Goal: Communication & Community: Answer question/provide support

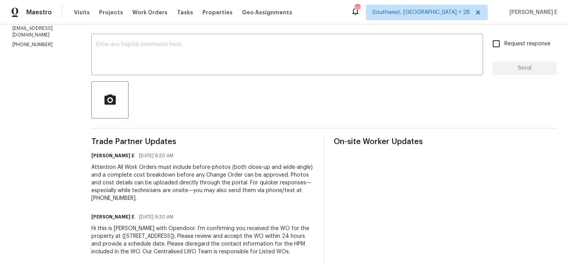
scroll to position [127, 0]
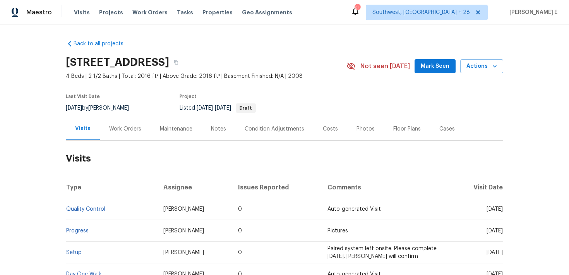
click at [106, 132] on div "Work Orders" at bounding box center [125, 128] width 51 height 23
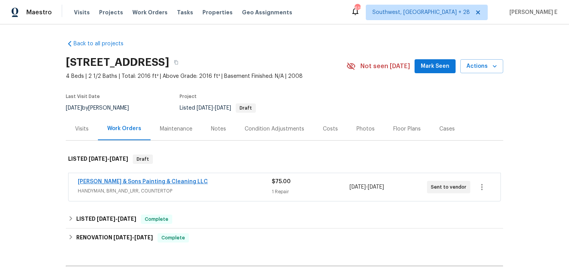
scroll to position [29, 0]
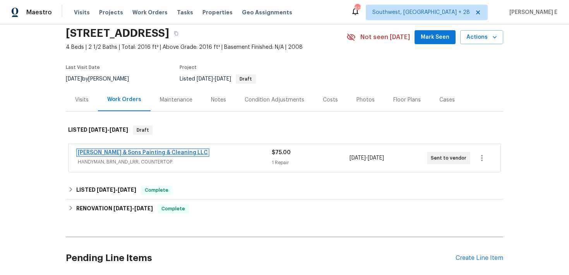
click at [140, 150] on link "Hodge & Sons Painting & Cleaning LLC" at bounding box center [143, 152] width 130 height 5
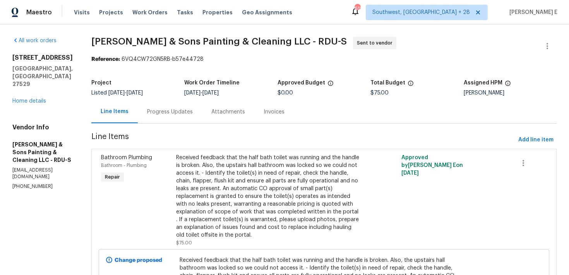
click at [169, 116] on div "Progress Updates" at bounding box center [170, 111] width 64 height 23
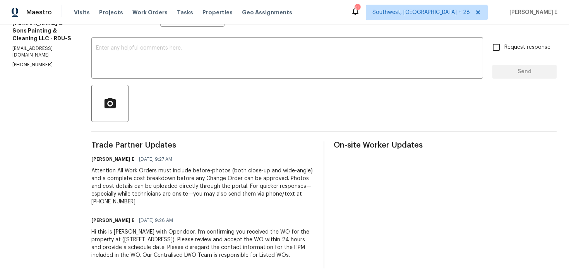
scroll to position [127, 0]
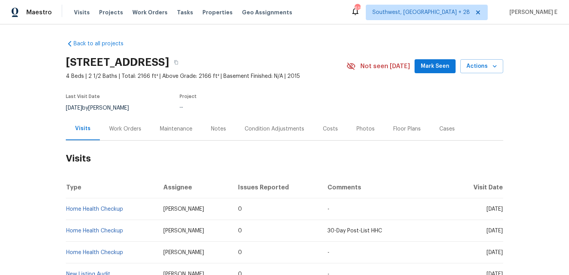
click at [142, 131] on div "Work Orders" at bounding box center [125, 128] width 51 height 23
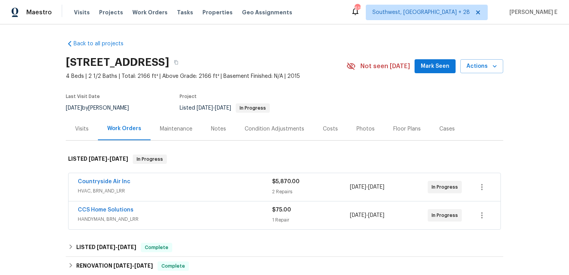
scroll to position [25, 0]
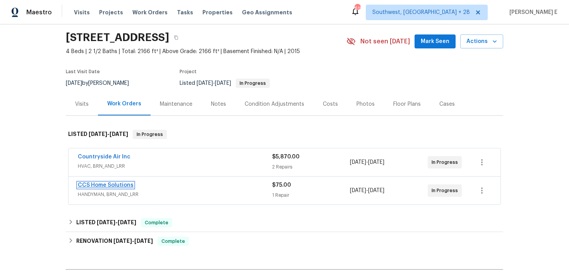
click at [120, 184] on link "CCS Home Solutions" at bounding box center [106, 184] width 56 height 5
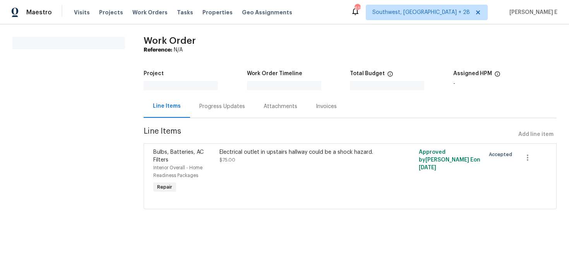
click at [199, 104] on div "Progress Updates" at bounding box center [222, 106] width 64 height 23
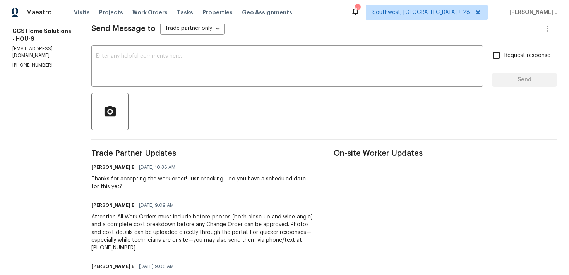
scroll to position [114, 0]
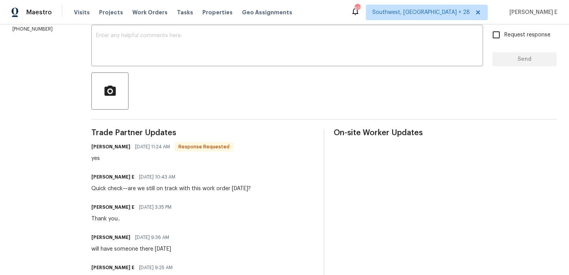
scroll to position [131, 0]
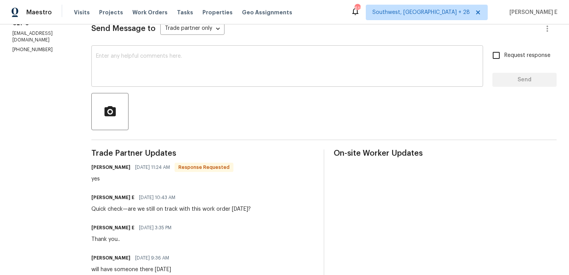
click at [332, 72] on textarea at bounding box center [287, 66] width 382 height 27
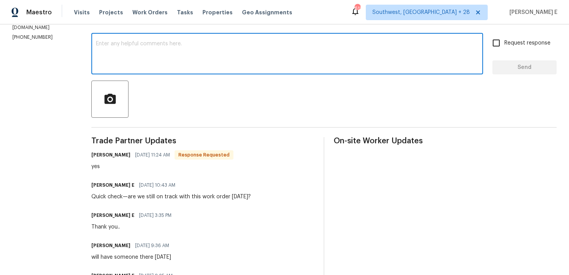
scroll to position [126, 0]
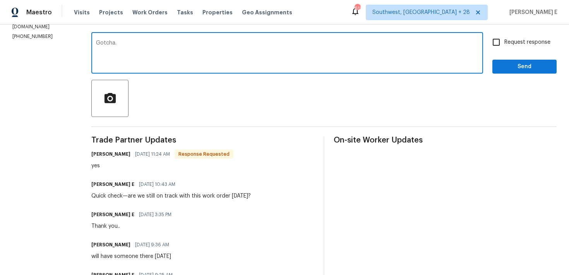
type textarea "Gotcha."
click at [499, 74] on div "Send Message to Trade partner only Trade partner only ​ Gotcha. x ​ Request res…" at bounding box center [323, 190] width 465 height 387
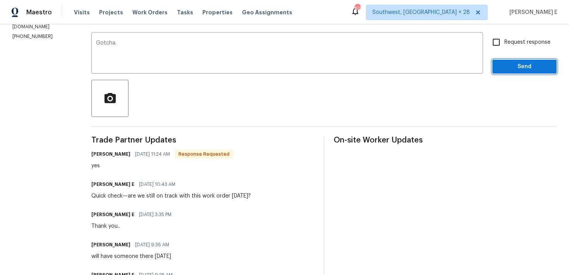
click at [509, 68] on span "Send" at bounding box center [524, 67] width 52 height 10
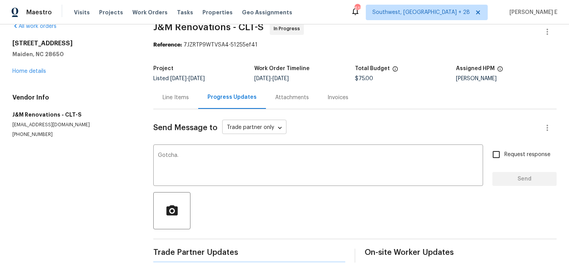
scroll to position [0, 0]
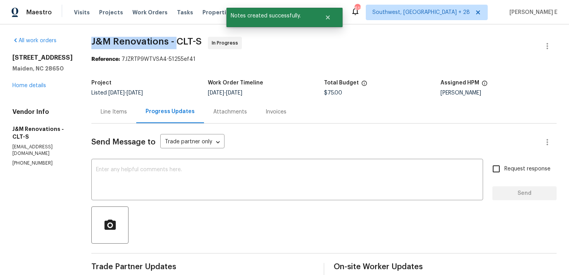
drag, startPoint x: 92, startPoint y: 40, endPoint x: 175, endPoint y: 41, distance: 83.2
click at [174, 42] on span "J&M Renovations - CLT-S" at bounding box center [146, 41] width 110 height 9
copy span "J&M Renovations -"
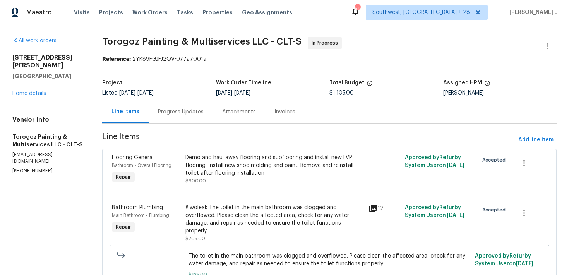
click at [193, 114] on div "Progress Updates" at bounding box center [181, 112] width 46 height 8
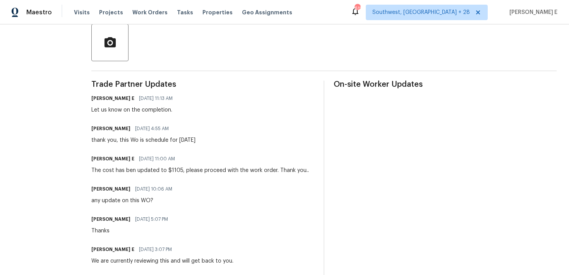
scroll to position [183, 0]
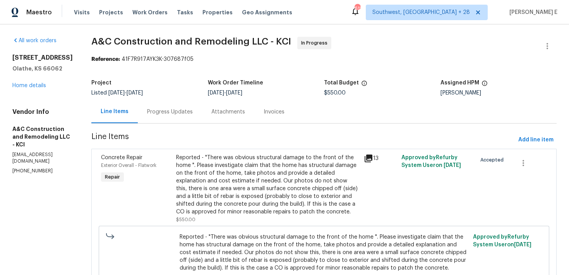
click at [193, 114] on div "Progress Updates" at bounding box center [170, 112] width 46 height 8
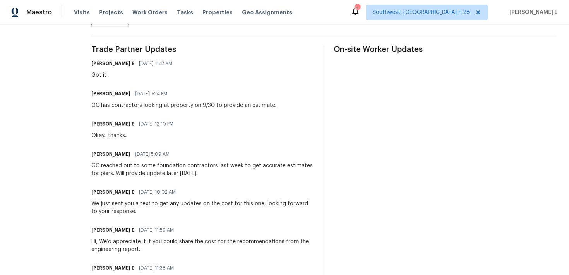
scroll to position [218, 0]
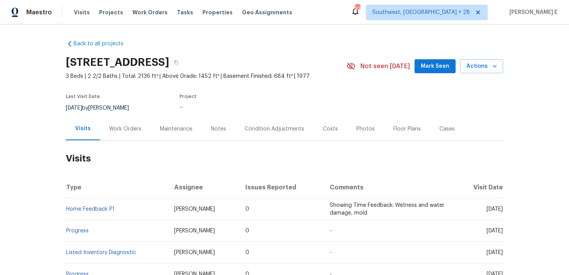
click at [110, 132] on div "Work Orders" at bounding box center [125, 128] width 51 height 23
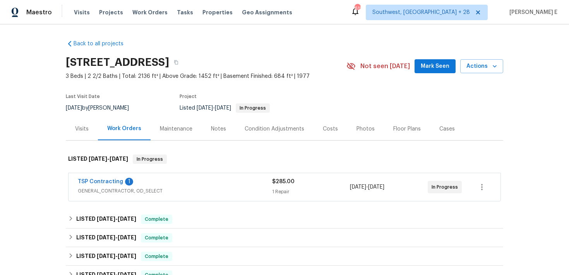
scroll to position [27, 0]
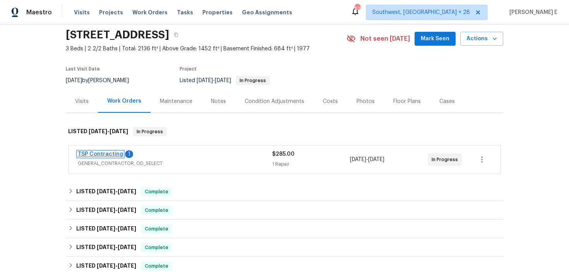
click at [101, 155] on link "TSP Contracting" at bounding box center [100, 153] width 45 height 5
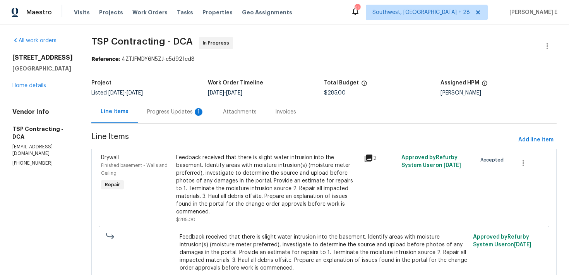
click at [173, 109] on div "Progress Updates 1" at bounding box center [175, 112] width 57 height 8
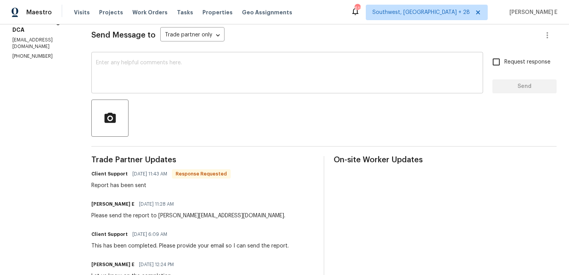
scroll to position [106, 0]
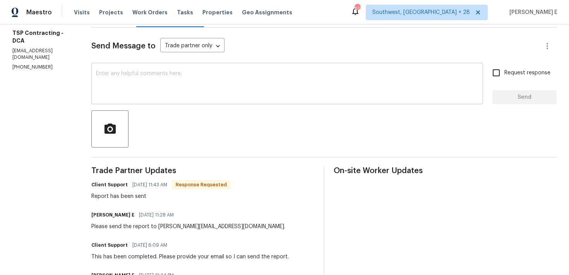
click at [217, 87] on textarea at bounding box center [287, 84] width 382 height 27
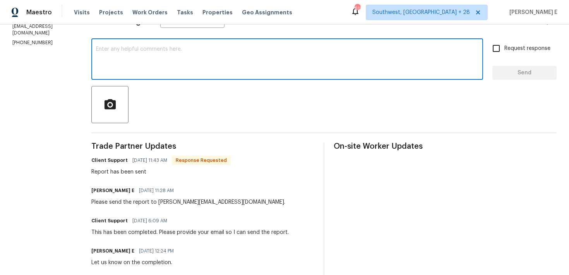
scroll to position [0, 0]
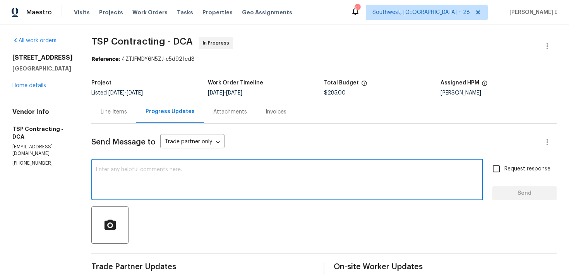
click at [114, 106] on div "Line Items" at bounding box center [113, 111] width 45 height 23
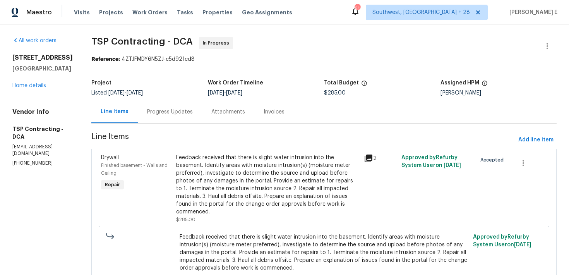
click at [169, 112] on div "Progress Updates" at bounding box center [170, 112] width 46 height 8
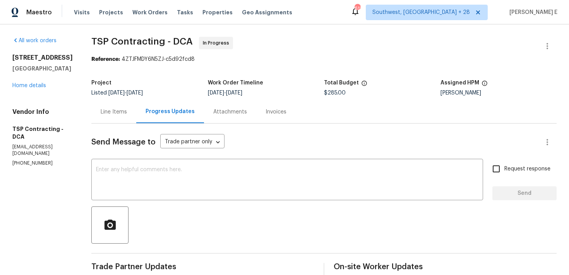
click at [116, 116] on div "Line Items" at bounding box center [113, 111] width 45 height 23
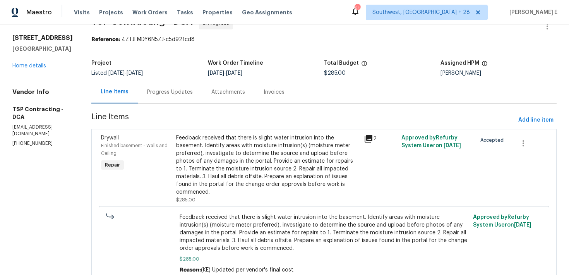
scroll to position [48, 0]
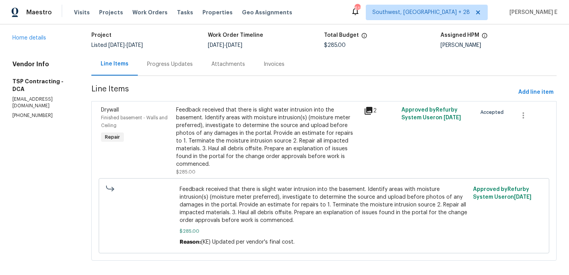
click at [233, 137] on div "Feedback received that there is slight water intrusion into the basement. Ident…" at bounding box center [267, 137] width 183 height 62
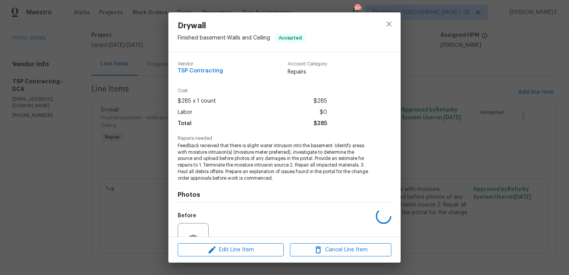
scroll to position [75, 0]
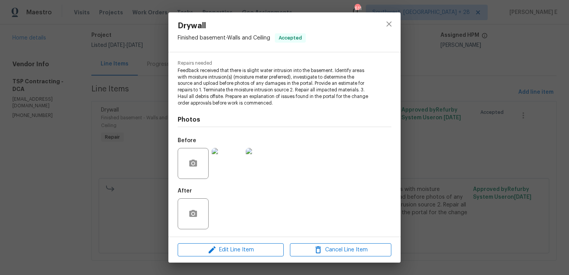
click at [83, 226] on div "Drywall Finished basement - Walls and Ceiling Accepted Vendor TSP Contracting A…" at bounding box center [284, 137] width 569 height 275
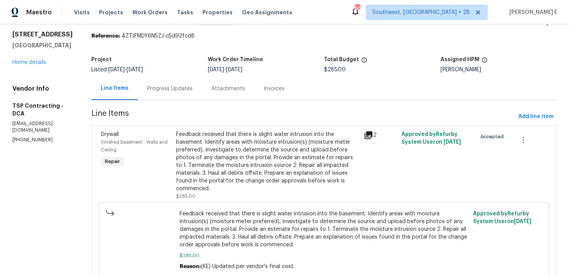
scroll to position [28, 0]
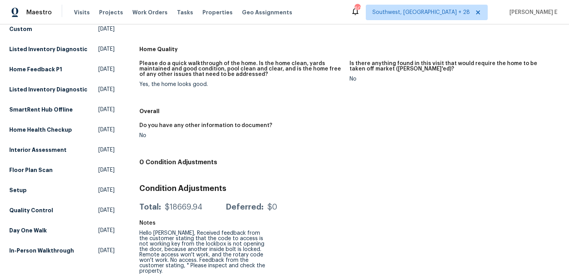
scroll to position [206, 0]
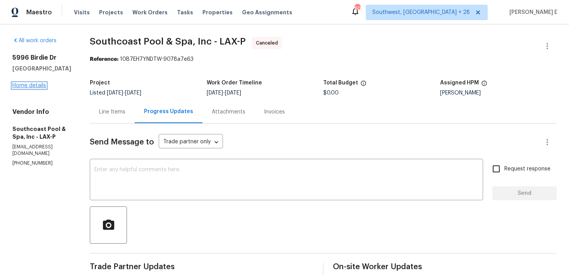
click at [37, 86] on link "Home details" at bounding box center [29, 85] width 34 height 5
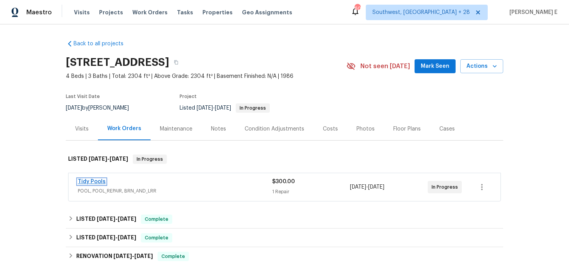
click at [90, 179] on link "Tidy Pools" at bounding box center [92, 181] width 28 height 5
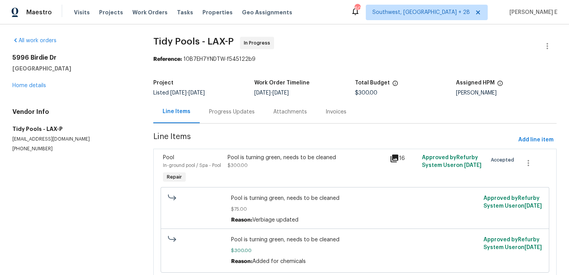
click at [212, 112] on div "Progress Updates" at bounding box center [232, 112] width 46 height 8
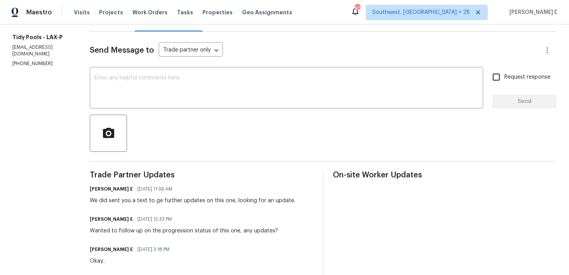
scroll to position [93, 0]
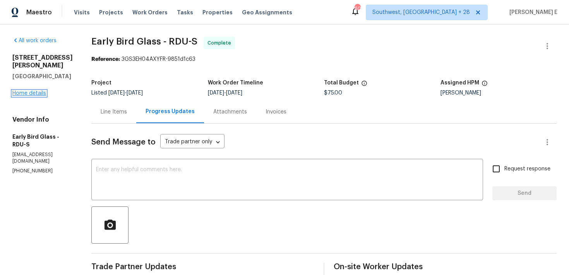
click at [39, 91] on link "Home details" at bounding box center [29, 93] width 34 height 5
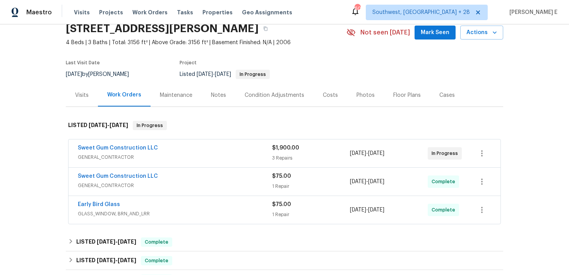
scroll to position [45, 0]
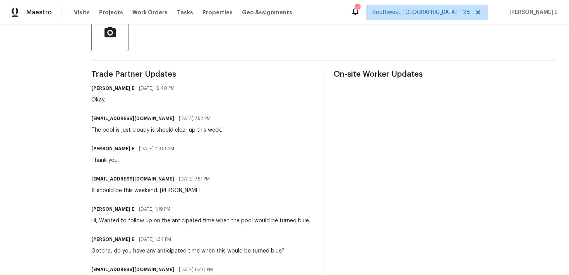
scroll to position [194, 0]
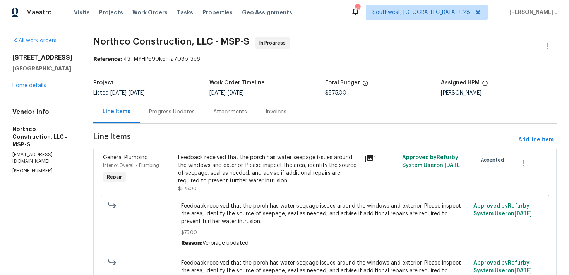
click at [183, 117] on div "Progress Updates" at bounding box center [172, 111] width 64 height 23
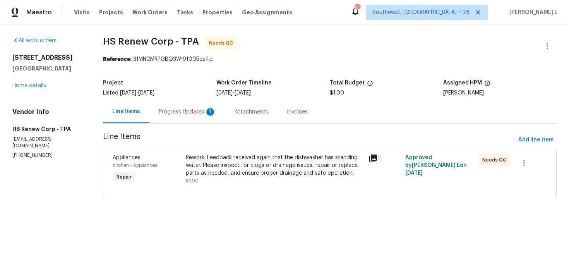
click at [190, 113] on div "Progress Updates 1" at bounding box center [187, 112] width 57 height 8
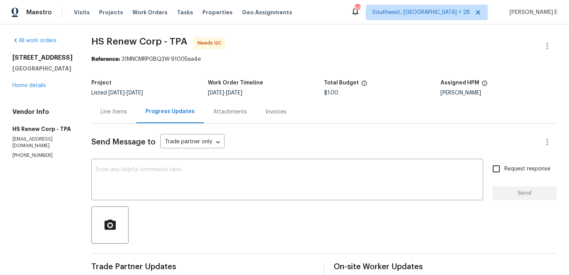
click at [103, 117] on div "Line Items" at bounding box center [113, 111] width 45 height 23
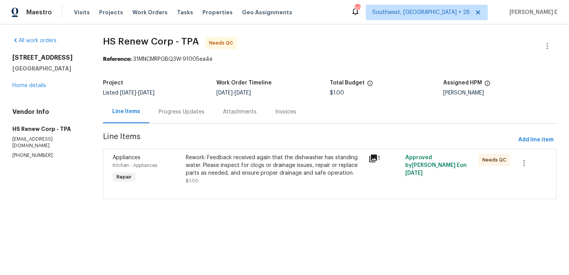
click at [216, 176] on div "Rework: Feedback received again that the dishwasher has standing water. Please …" at bounding box center [275, 165] width 178 height 23
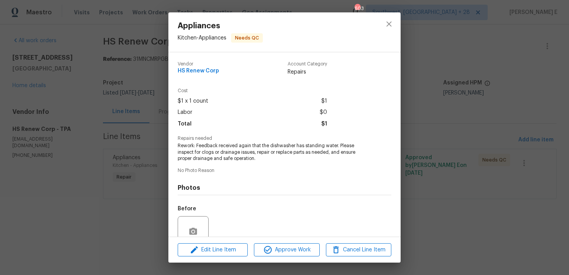
scroll to position [68, 0]
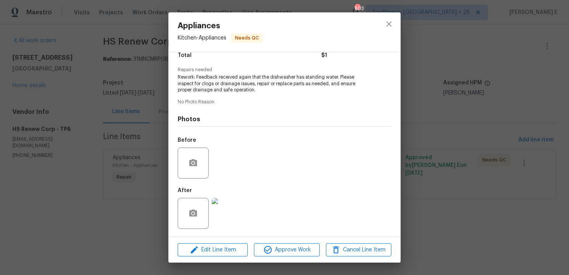
click at [230, 223] on img at bounding box center [227, 213] width 31 height 31
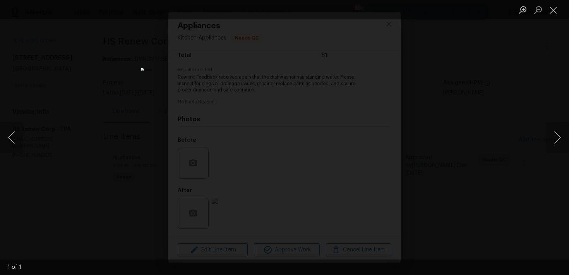
click at [468, 103] on div "Lightbox" at bounding box center [284, 137] width 569 height 275
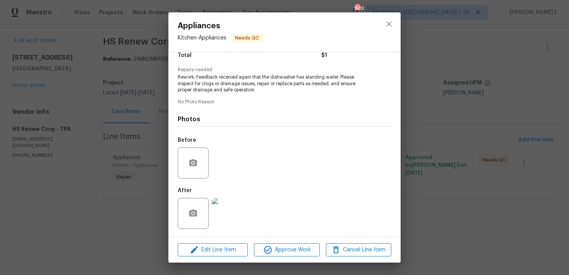
click at [468, 103] on div "Lightbox" at bounding box center [284, 137] width 569 height 275
click at [468, 87] on div "Appliances Kitchen - Appliances Needs QC Vendor HS Renew Corp Account Category …" at bounding box center [284, 137] width 569 height 275
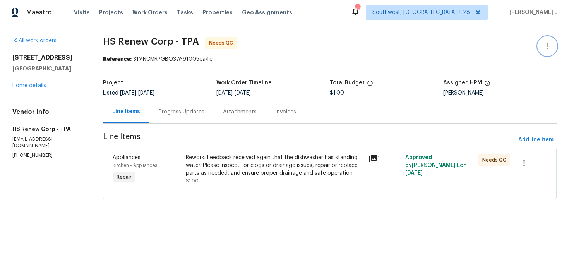
click at [551, 43] on icon "button" at bounding box center [546, 45] width 9 height 9
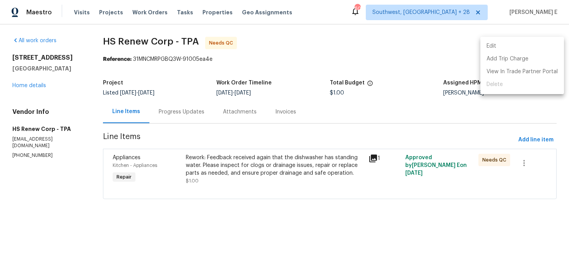
click at [513, 46] on li "Edit" at bounding box center [522, 46] width 84 height 13
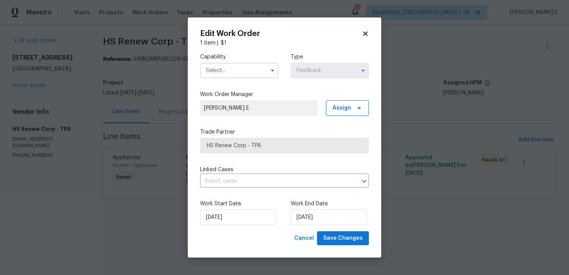
click at [240, 63] on input "text" at bounding box center [239, 70] width 78 height 15
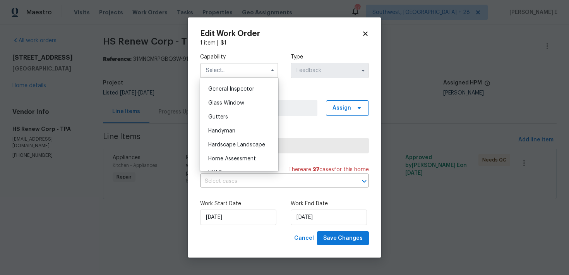
scroll to position [384, 0]
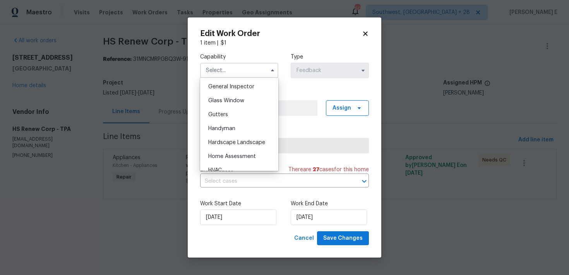
click at [228, 123] on div "Handyman" at bounding box center [239, 128] width 74 height 14
type input "Handyman"
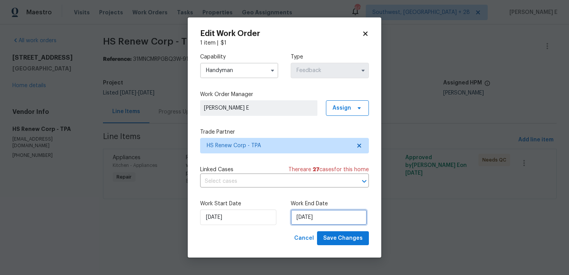
click at [325, 215] on input "25/09/2025" at bounding box center [328, 216] width 76 height 15
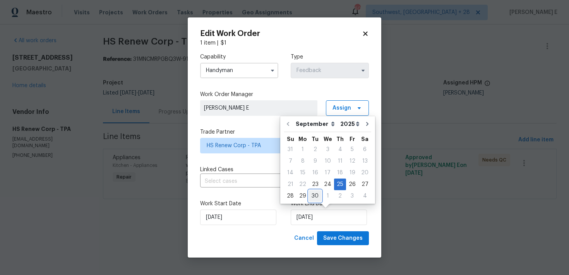
click at [315, 193] on div "30" at bounding box center [315, 195] width 12 height 11
type input "30/09/2025"
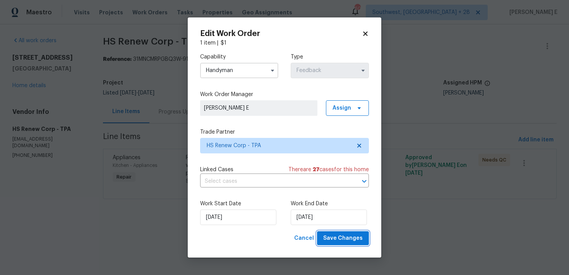
click at [336, 240] on span "Save Changes" at bounding box center [342, 238] width 39 height 10
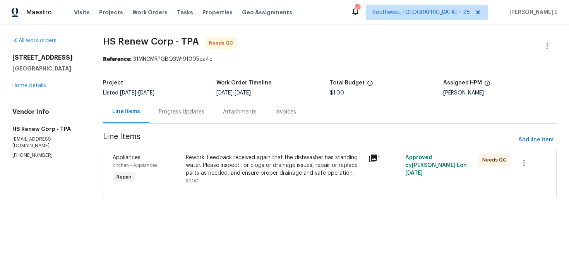
click at [204, 150] on div "Appliances Kitchen - Appliances Repair Rework: Feedback received again that the…" at bounding box center [329, 174] width 453 height 50
click at [202, 164] on div "Rework: Feedback received again that the dishwasher has standing water. Please …" at bounding box center [275, 165] width 178 height 23
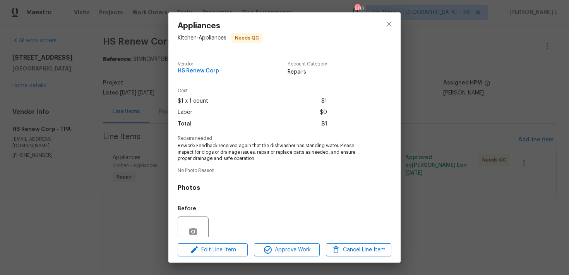
scroll to position [68, 0]
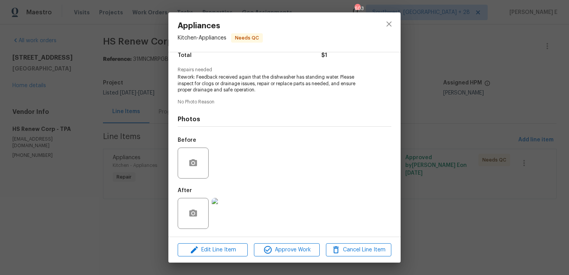
click at [274, 256] on div "Edit Line Item Approve Work Cancel Line Item" at bounding box center [284, 250] width 232 height 26
click at [281, 249] on span "Approve Work" at bounding box center [286, 250] width 61 height 10
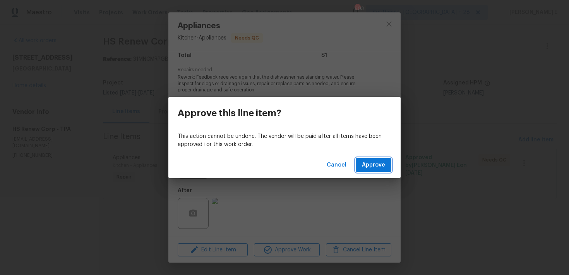
click at [383, 163] on span "Approve" at bounding box center [373, 165] width 23 height 10
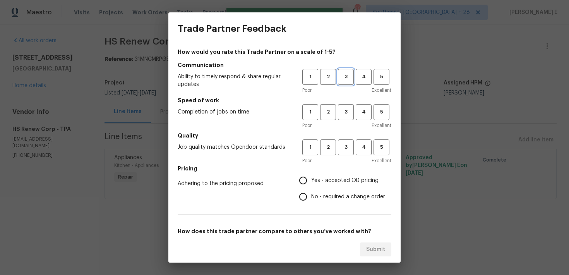
click at [347, 79] on span "3" at bounding box center [345, 76] width 14 height 9
click at [348, 104] on h5 "Speed of work" at bounding box center [285, 100] width 214 height 8
click at [348, 108] on span "3" at bounding box center [345, 112] width 14 height 9
click at [347, 144] on span "3" at bounding box center [345, 147] width 14 height 9
drag, startPoint x: 306, startPoint y: 178, endPoint x: 306, endPoint y: 183, distance: 5.8
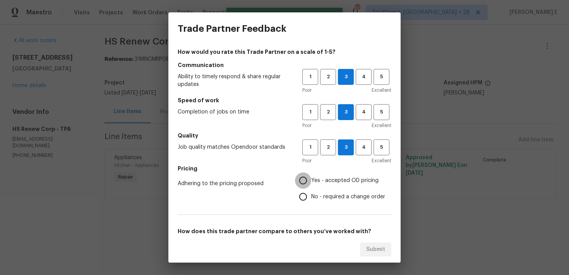
click at [306, 178] on input "Yes - accepted OD pricing" at bounding box center [303, 180] width 16 height 16
radio input "true"
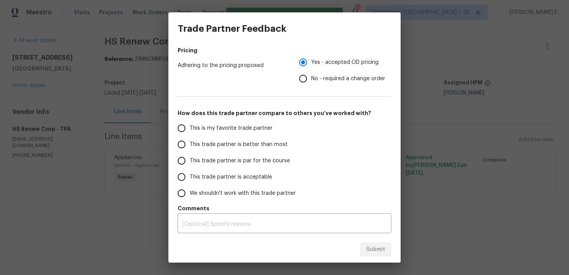
click at [246, 164] on label "This trade partner is par for the course" at bounding box center [234, 160] width 122 height 16
click at [190, 164] on input "This trade partner is par for the course" at bounding box center [181, 160] width 16 height 16
click at [378, 256] on div "Submit" at bounding box center [284, 249] width 232 height 27
click at [379, 248] on span "Submit" at bounding box center [375, 249] width 19 height 10
radio input "true"
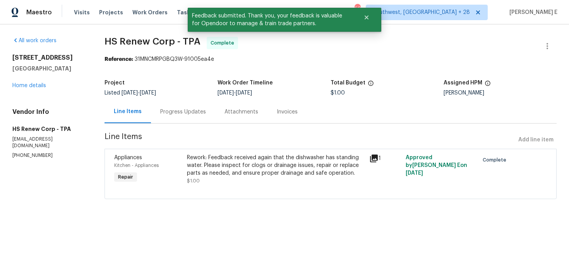
click at [169, 118] on div "Progress Updates" at bounding box center [183, 111] width 64 height 23
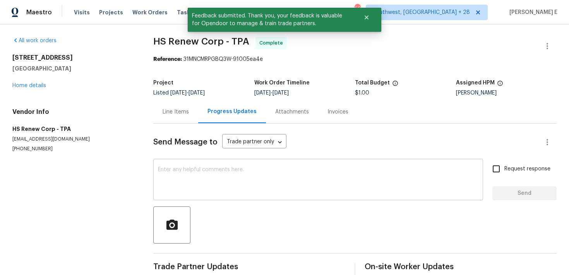
click at [177, 193] on textarea at bounding box center [318, 180] width 320 height 27
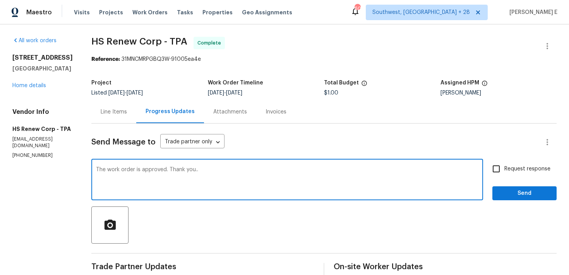
type textarea "The work order is approved. Thank you.."
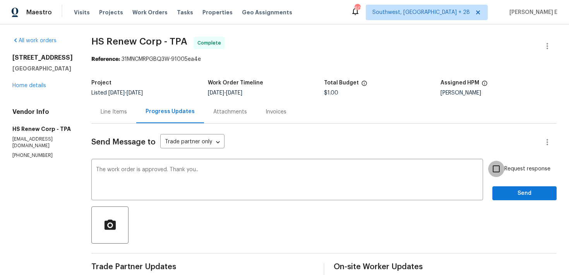
click at [499, 171] on input "Request response" at bounding box center [496, 169] width 16 height 16
checkbox input "true"
click at [512, 192] on span "Send" at bounding box center [524, 193] width 52 height 10
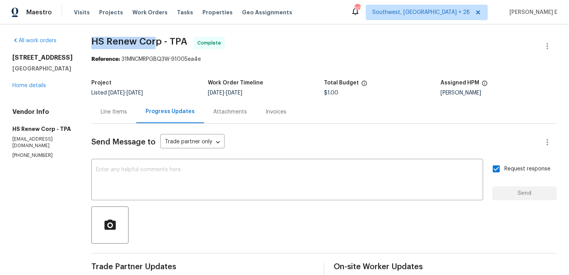
drag, startPoint x: 88, startPoint y: 39, endPoint x: 152, endPoint y: 39, distance: 64.6
click at [152, 39] on span "HS Renew Corp - TPA" at bounding box center [139, 41] width 96 height 9
copy span "HS Renew Corp"
click at [39, 88] on link "Home details" at bounding box center [29, 85] width 34 height 5
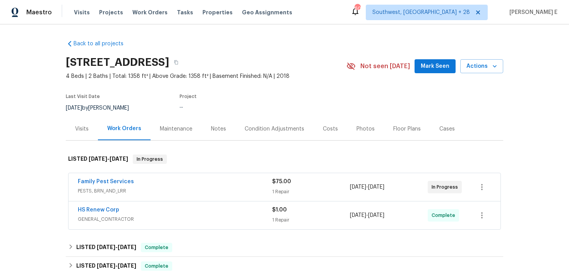
scroll to position [14, 0]
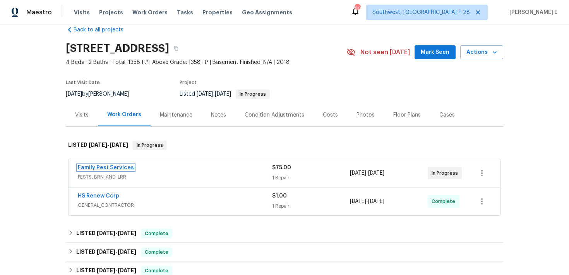
click at [114, 165] on link "Family Pest Services" at bounding box center [106, 167] width 56 height 5
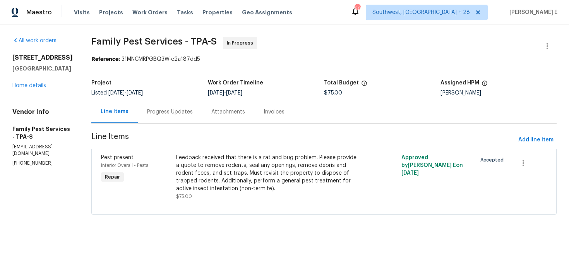
click at [203, 111] on div "Attachments" at bounding box center [228, 111] width 52 height 23
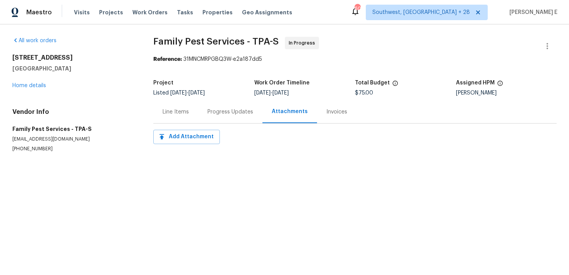
click at [211, 111] on div "Progress Updates" at bounding box center [230, 112] width 46 height 8
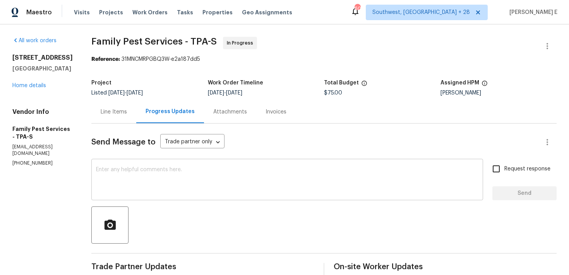
click at [269, 176] on textarea at bounding box center [287, 180] width 382 height 27
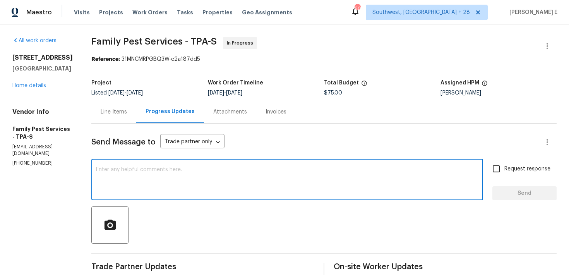
paste textarea "Quick check—are we still on track with this work order today?"
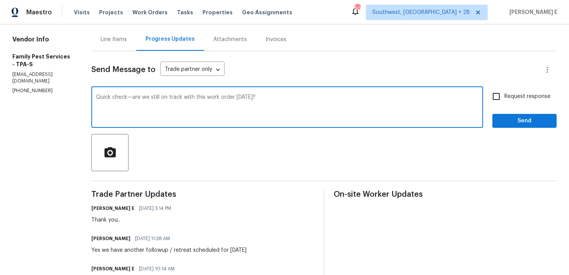
scroll to position [72, 0]
drag, startPoint x: 137, startPoint y: 99, endPoint x: 82, endPoint y: 99, distance: 55.3
click at [82, 99] on div "All work orders 27118 Fernery Ave Brooksville, FL 34602 Home details Vendor Inf…" at bounding box center [284, 277] width 569 height 650
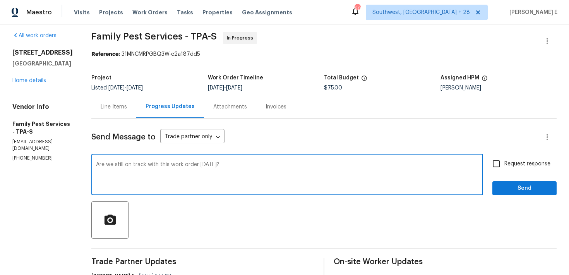
scroll to position [0, 0]
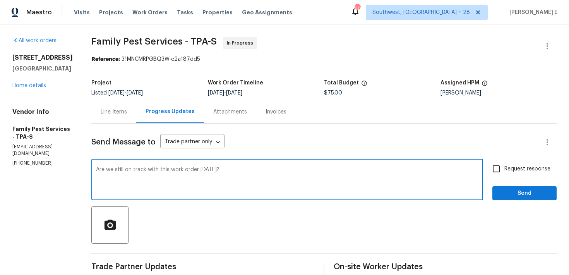
type textarea "Are we still on track with this work order today?"
click at [499, 166] on input "Request response" at bounding box center [496, 169] width 16 height 16
checkbox input "true"
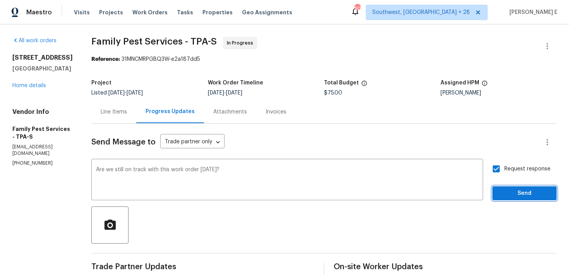
click at [506, 193] on span "Send" at bounding box center [524, 193] width 52 height 10
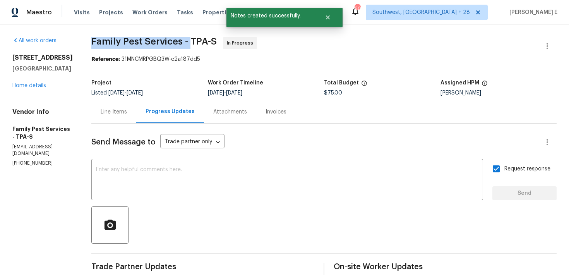
drag, startPoint x: 90, startPoint y: 39, endPoint x: 193, endPoint y: 40, distance: 102.9
copy span "Family Pest Services -"
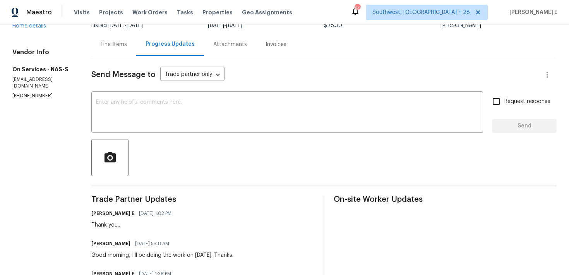
scroll to position [68, 0]
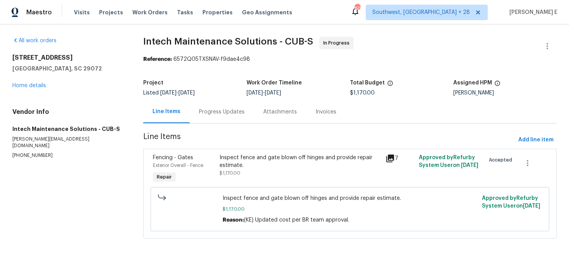
click at [210, 109] on div "Progress Updates" at bounding box center [222, 112] width 46 height 8
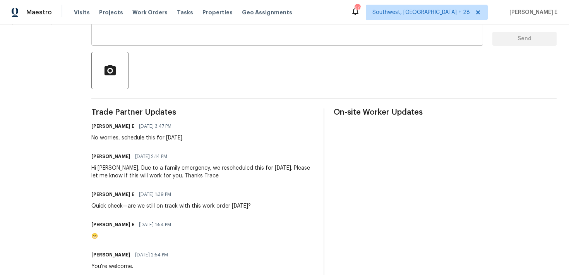
scroll to position [155, 0]
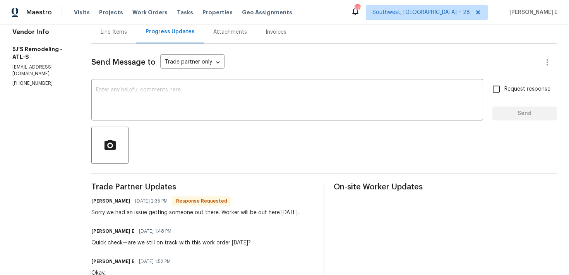
scroll to position [80, 0]
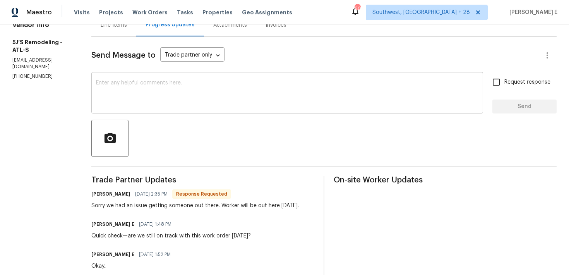
click at [317, 102] on textarea at bounding box center [287, 93] width 382 height 27
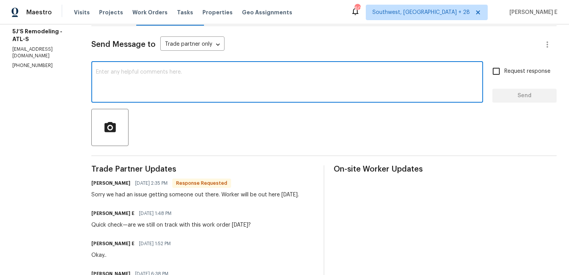
scroll to position [100, 0]
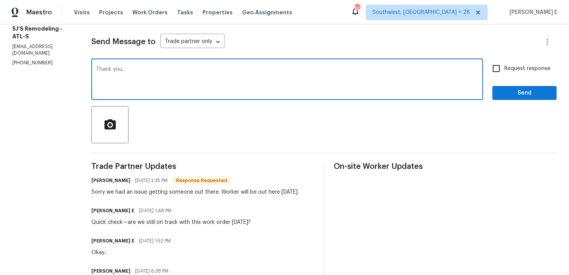
type textarea "Thank you.."
click at [506, 99] on button "Send" at bounding box center [524, 93] width 64 height 14
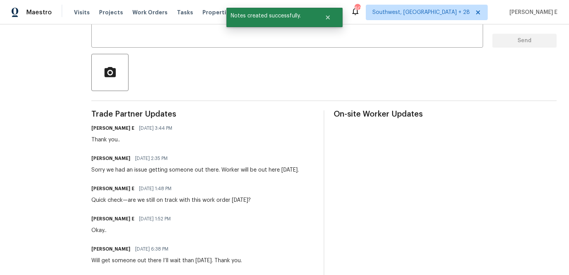
scroll to position [0, 0]
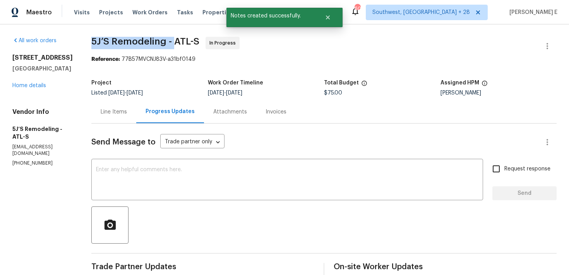
drag, startPoint x: 92, startPoint y: 41, endPoint x: 172, endPoint y: 43, distance: 80.1
click at [172, 43] on span "5J’S Remodeling - ATL-S" at bounding box center [145, 41] width 108 height 9
copy span "5J’S Remodeling -"
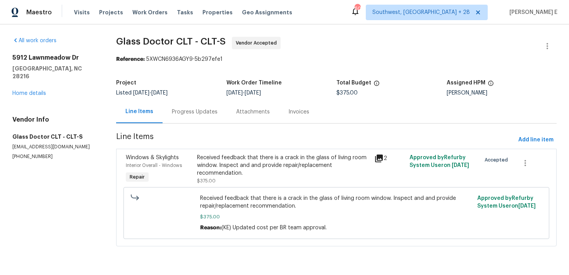
click at [198, 111] on div "Progress Updates" at bounding box center [195, 112] width 46 height 8
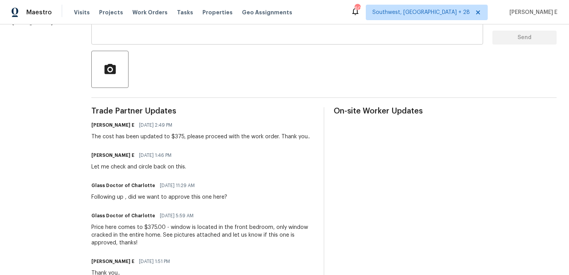
scroll to position [156, 0]
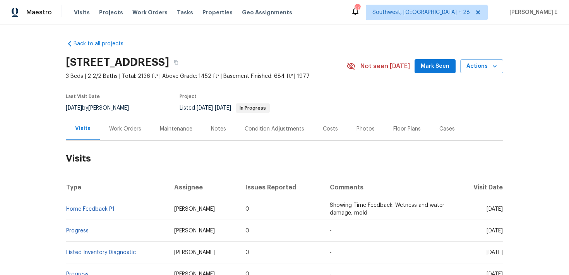
click at [130, 130] on div "Work Orders" at bounding box center [125, 129] width 32 height 8
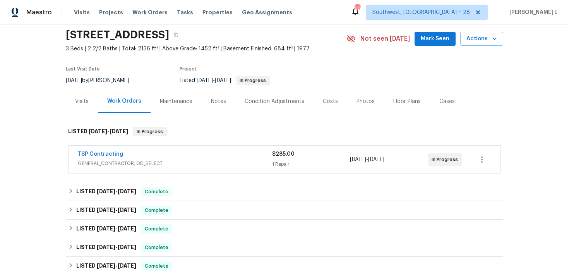
scroll to position [28, 0]
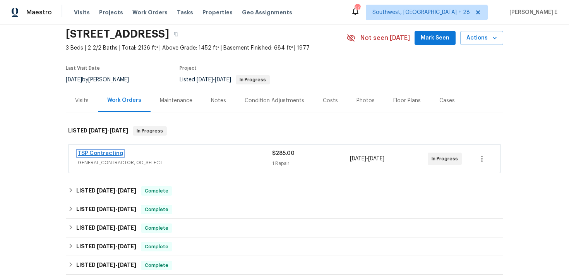
click at [91, 151] on link "TSP Contracting" at bounding box center [100, 152] width 45 height 5
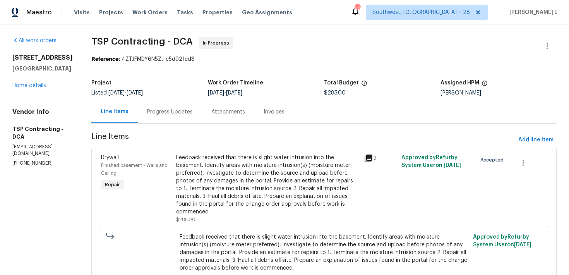
click at [142, 123] on div "Line Items Progress Updates Attachments Invoices" at bounding box center [323, 111] width 465 height 23
click at [157, 107] on div "Progress Updates" at bounding box center [170, 111] width 64 height 23
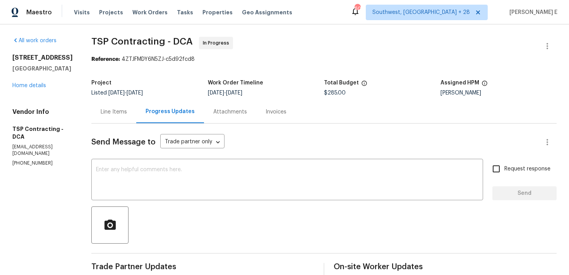
click at [111, 98] on div "Project Listed 9/23/2025 - 9/26/2025 Work Order Timeline 9/24/2025 - 9/26/2025 …" at bounding box center [323, 87] width 465 height 25
click at [106, 110] on div "Line Items" at bounding box center [114, 112] width 26 height 8
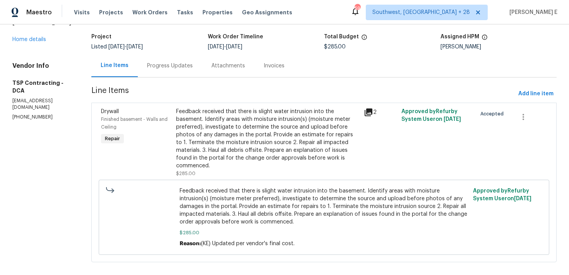
scroll to position [48, 0]
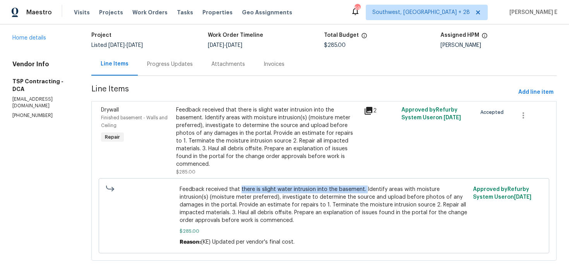
drag, startPoint x: 231, startPoint y: 182, endPoint x: 355, endPoint y: 180, distance: 124.2
click at [355, 185] on span "Feedback received that there is slight water intrusion into the basement. Ident…" at bounding box center [323, 204] width 289 height 39
copy span "there is slight water intrusion into the basement."
click at [159, 65] on div "Progress Updates" at bounding box center [170, 64] width 46 height 8
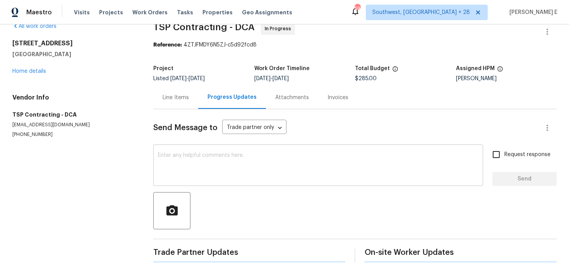
scroll to position [14, 0]
click at [171, 164] on textarea at bounding box center [318, 165] width 320 height 27
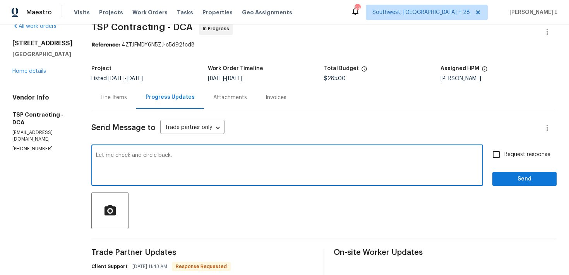
type textarea "Let me check and circle back."
click at [514, 179] on span "Send" at bounding box center [524, 179] width 52 height 10
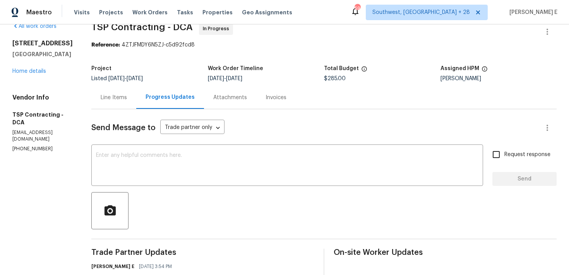
scroll to position [0, 0]
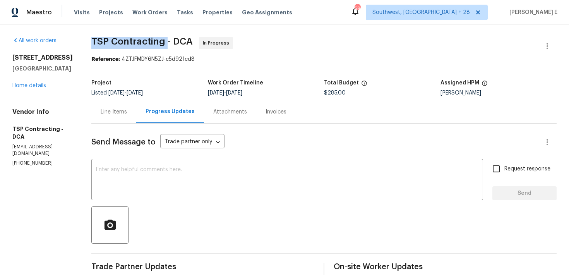
drag, startPoint x: 90, startPoint y: 39, endPoint x: 162, endPoint y: 42, distance: 72.0
click at [162, 42] on span "TSP Contracting - DCA" at bounding box center [141, 41] width 101 height 9
copy span "TSP Contracting"
click at [99, 122] on div "Line Items" at bounding box center [113, 111] width 45 height 23
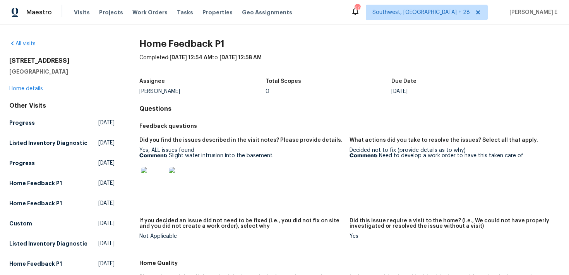
drag, startPoint x: 0, startPoint y: 0, endPoint x: 296, endPoint y: 126, distance: 321.4
click at [296, 126] on html "Maestro Visits Projects Work Orders Tasks Properties Geo Assignments [STREET_AD…" at bounding box center [284, 137] width 569 height 275
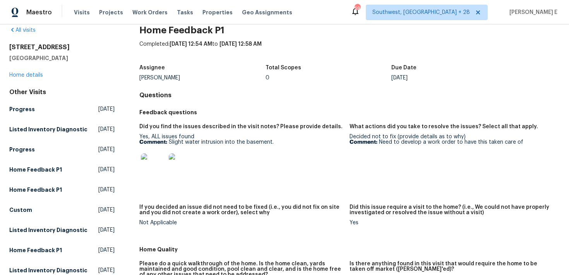
scroll to position [14, 0]
